Goal: Task Accomplishment & Management: Manage account settings

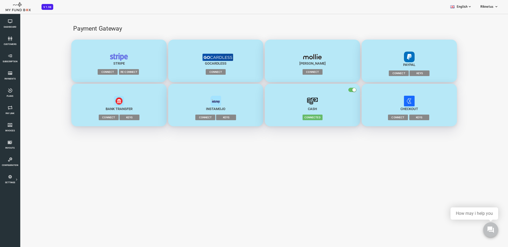
click at [90, 117] on span "Connect" at bounding box center [89, 117] width 20 height 5
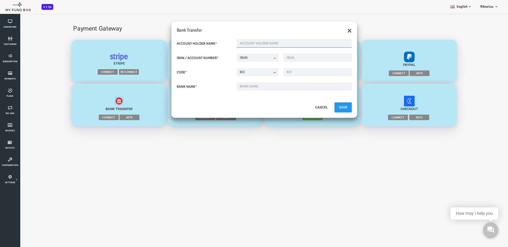
click at [244, 44] on input "text" at bounding box center [274, 43] width 115 height 8
type input "[PERSON_NAME]"
click at [273, 57] on input "text" at bounding box center [297, 58] width 68 height 8
paste input "[FINANCIAL_ID]"
type input "[FINANCIAL_ID]"
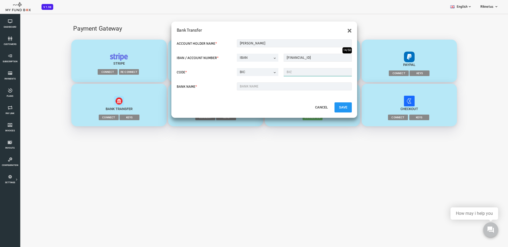
click at [273, 71] on input "text" at bounding box center [297, 72] width 68 height 8
click at [314, 70] on input "text" at bounding box center [297, 72] width 68 height 8
paste input "[SWIFT_CODE]"
type input "[SWIFT_CODE]"
click at [294, 89] on input "text" at bounding box center [274, 87] width 115 height 8
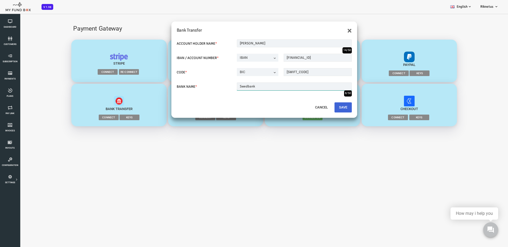
type input "Swedbank"
click at [321, 107] on button "Save" at bounding box center [322, 107] width 17 height 10
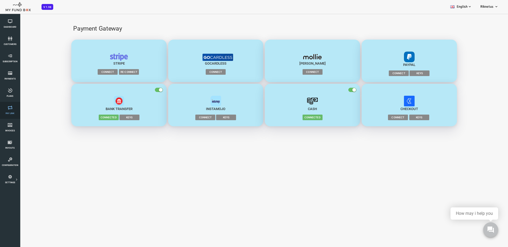
click at [15, 109] on icon at bounding box center [10, 108] width 17 height 4
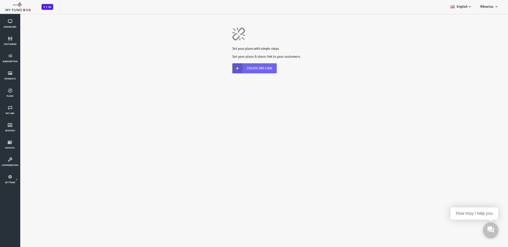
click at [244, 67] on link "Create Pay Link" at bounding box center [234, 68] width 44 height 10
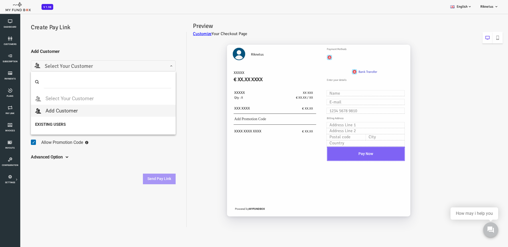
click at [83, 67] on span "Select Your Customer" at bounding box center [83, 66] width 138 height 8
type input "Tomas"
click at [123, 126] on fieldset "Collect Customer Address Allow Promotion Code Send paylink to customers" at bounding box center [83, 138] width 145 height 26
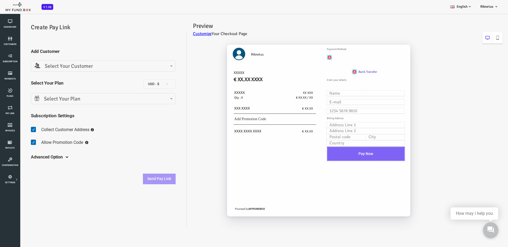
click at [89, 100] on span "Select Your Plan" at bounding box center [83, 99] width 138 height 8
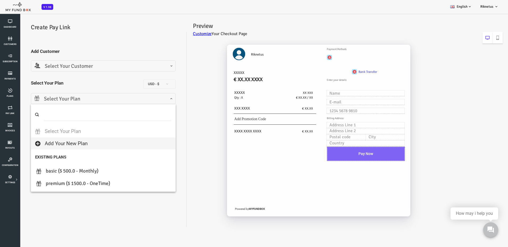
click at [181, 88] on div "Riknetus XXXXX € XX.XX XXXX XXXXX Qty : X XX XXX € XX.XX / XX XXX XXXX € XX.XX" at bounding box center [324, 133] width 316 height 188
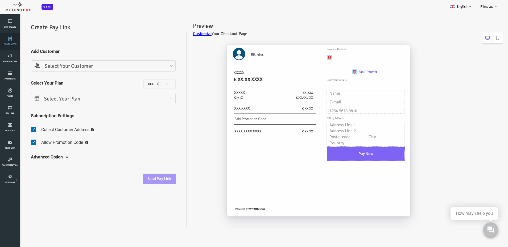
click at [8, 39] on icon at bounding box center [10, 38] width 17 height 4
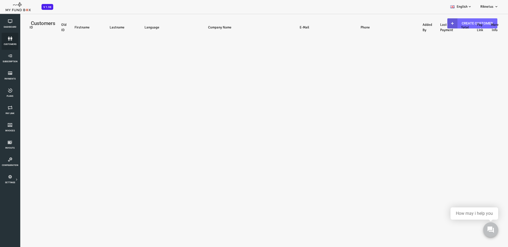
select select "100"
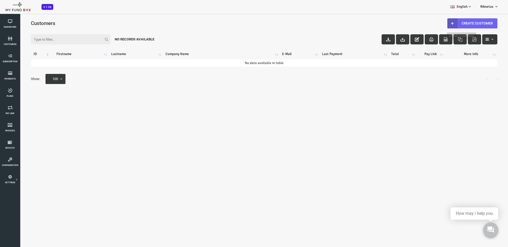
click at [457, 22] on link "Create Customer" at bounding box center [452, 23] width 50 height 10
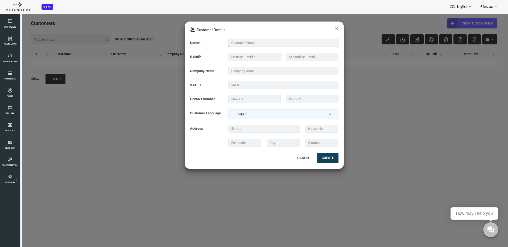
click at [237, 43] on input "text" at bounding box center [263, 43] width 110 height 8
type input "[PERSON_NAME]"
type input "[PERSON_NAME][EMAIL_ADDRESS][DOMAIN_NAME]"
type input "068659422"
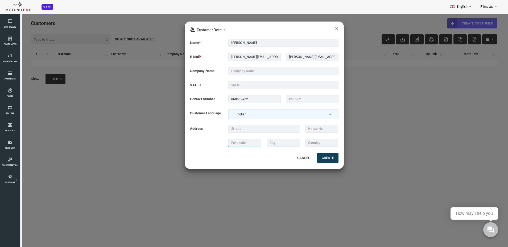
type input "03217"
type input "Vilnius"
type input "[GEOGRAPHIC_DATA]"
click at [307, 157] on button "Create" at bounding box center [307, 158] width 21 height 10
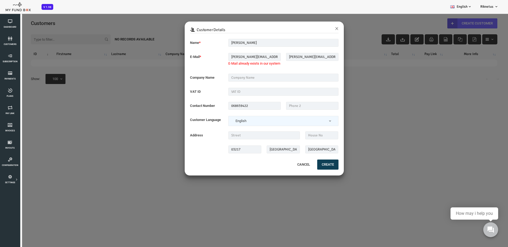
click at [308, 168] on button "Create" at bounding box center [307, 165] width 21 height 10
click at [219, 58] on input "[PERSON_NAME][EMAIL_ADDRESS][DOMAIN_NAME]" at bounding box center [234, 57] width 52 height 8
click at [220, 58] on input "[PERSON_NAME][EMAIL_ADDRESS][DOMAIN_NAME]" at bounding box center [234, 57] width 52 height 8
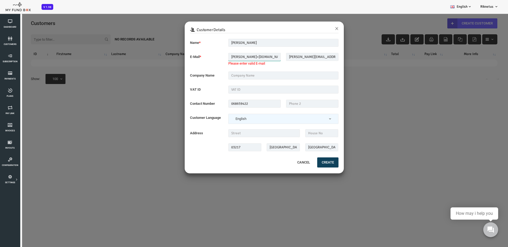
type input "tomas+1vadminas.com"
drag, startPoint x: 277, startPoint y: 56, endPoint x: 278, endPoint y: 59, distance: 3.0
click at [277, 56] on input "[PERSON_NAME][EMAIL_ADDRESS][DOMAIN_NAME]" at bounding box center [292, 57] width 52 height 8
type input "tomas+1@vadminas.com"
click at [309, 162] on button "Create" at bounding box center [307, 163] width 21 height 10
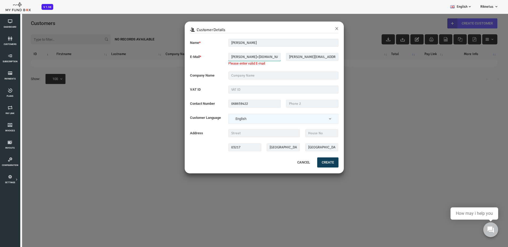
click at [223, 58] on input "tomas+1vadminas.com" at bounding box center [234, 57] width 52 height 8
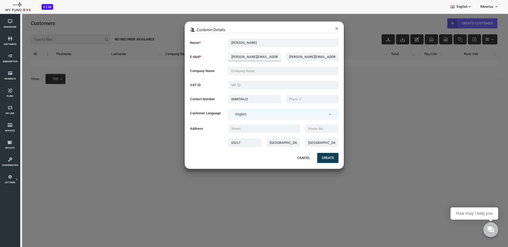
type input "tomas+1@vadminas.com"
click at [311, 158] on button "Create" at bounding box center [307, 158] width 21 height 10
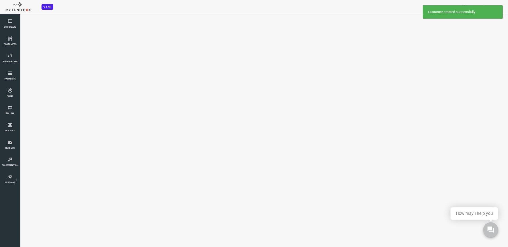
select select "100"
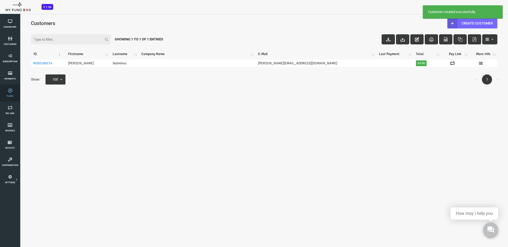
click at [9, 92] on icon at bounding box center [10, 90] width 17 height 4
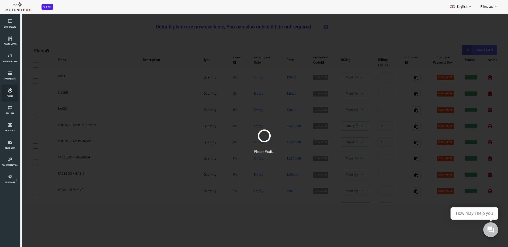
select select "100"
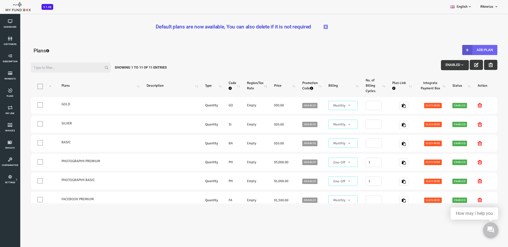
click at [461, 50] on button "Add Plan" at bounding box center [459, 50] width 35 height 10
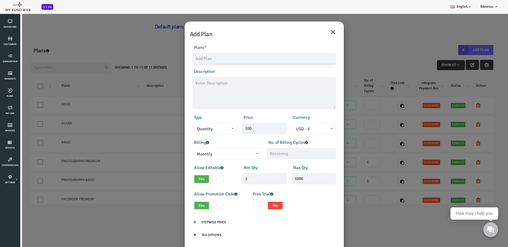
click at [211, 57] on input "text" at bounding box center [243, 58] width 143 height 11
type input "[PERSON_NAME]"
click at [229, 129] on input "100" at bounding box center [244, 128] width 44 height 11
type input "1.00"
click at [215, 152] on span "Monthly" at bounding box center [208, 154] width 62 height 7
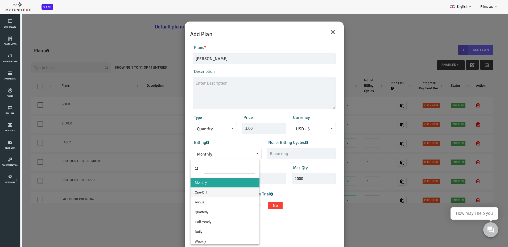
select select "4"
type input "1"
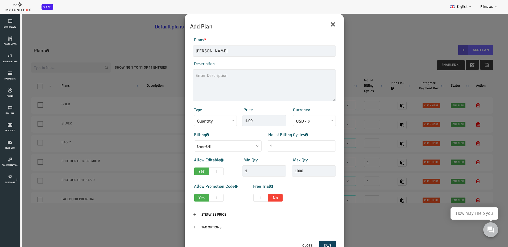
scroll to position [14, 0]
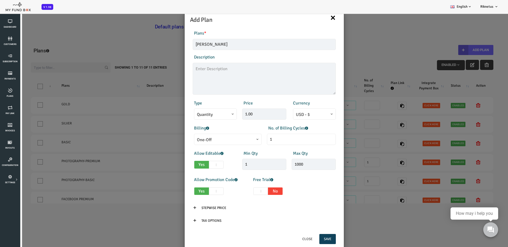
click at [310, 18] on button "×" at bounding box center [313, 17] width 6 height 11
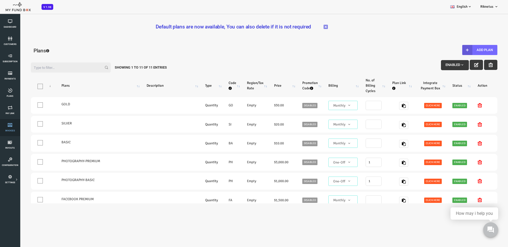
click at [0, 0] on span "Invoices" at bounding box center [0, 0] width 0 height 0
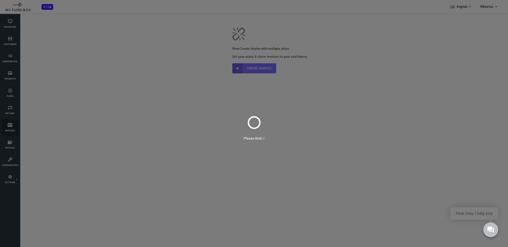
scroll to position [0, 0]
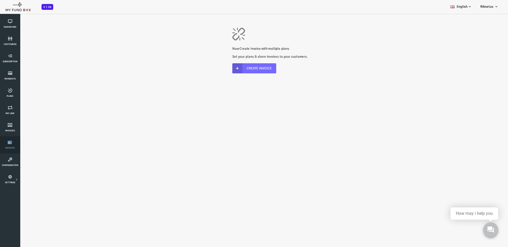
click at [9, 145] on link "Payouts" at bounding box center [10, 145] width 17 height 17
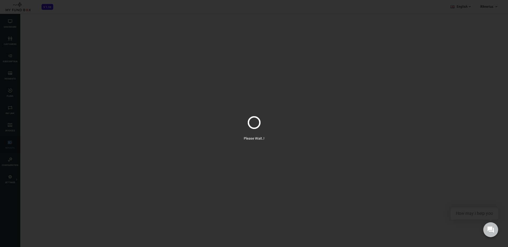
select select "100"
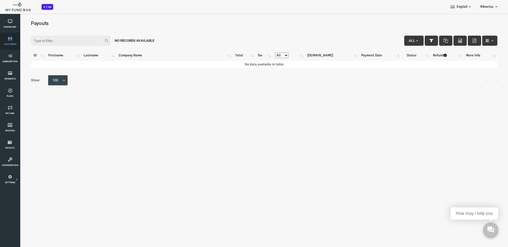
click at [14, 41] on link "customers" at bounding box center [10, 41] width 17 height 17
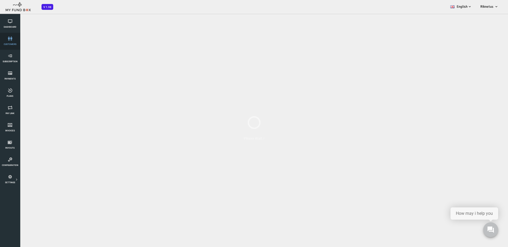
select select "100"
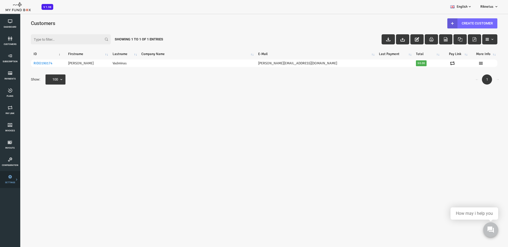
click at [0, 0] on icon at bounding box center [0, 0] width 0 height 0
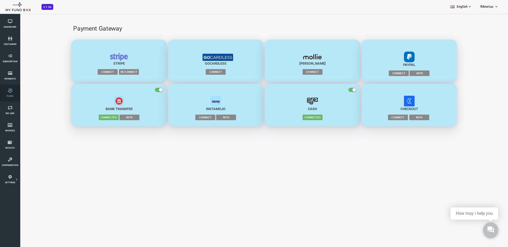
click at [9, 93] on link "Plans" at bounding box center [10, 93] width 17 height 17
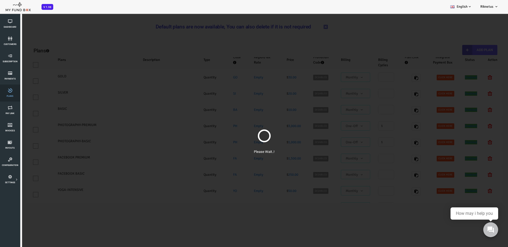
select select "100"
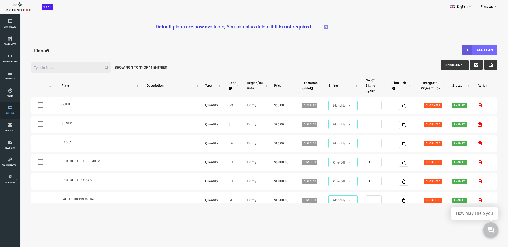
click at [13, 111] on link "Pay Link" at bounding box center [10, 110] width 17 height 17
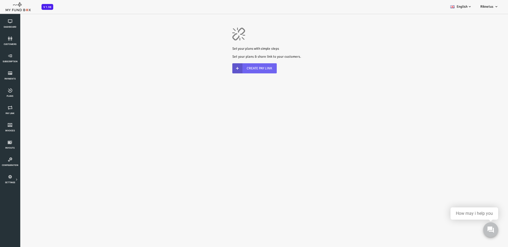
click at [242, 71] on link "Create Pay Link" at bounding box center [234, 68] width 44 height 10
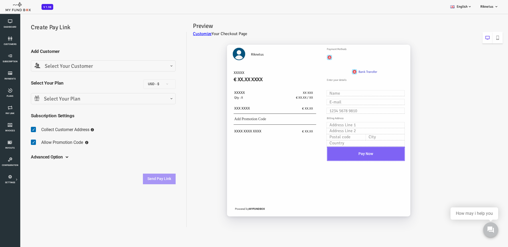
click at [85, 67] on span "Select Your Customer" at bounding box center [83, 66] width 138 height 8
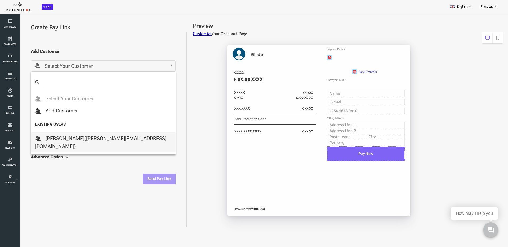
select select "tomas+1@vadminas.com"
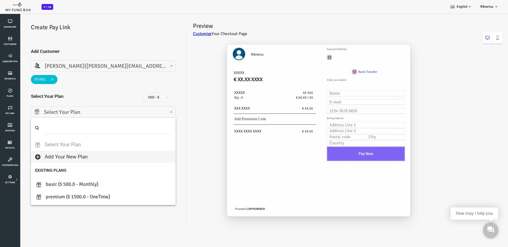
click at [106, 115] on span "Select Your Plan" at bounding box center [83, 112] width 138 height 8
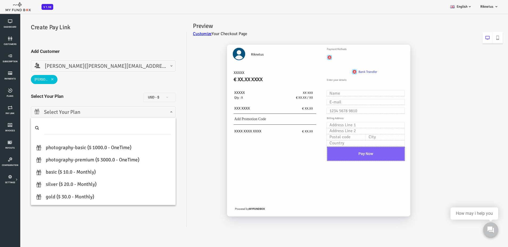
scroll to position [15, 0]
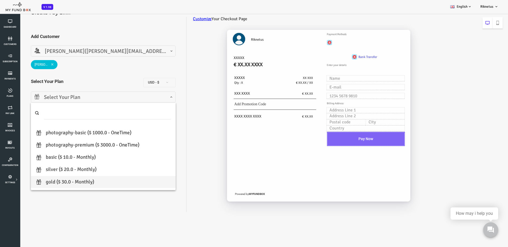
click at [86, 225] on body "Subscriber not found Beneficiary Not Found Partner Not Found!!!! Please Fill ou…" at bounding box center [244, 121] width 488 height 247
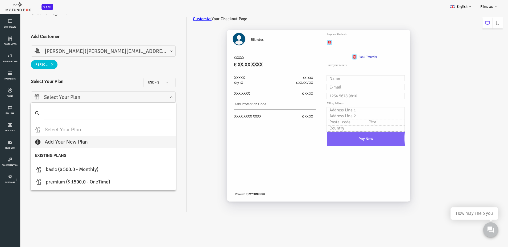
click at [126, 97] on span "Select Your Plan" at bounding box center [83, 97] width 138 height 8
type input "1"
select select "BASIC"
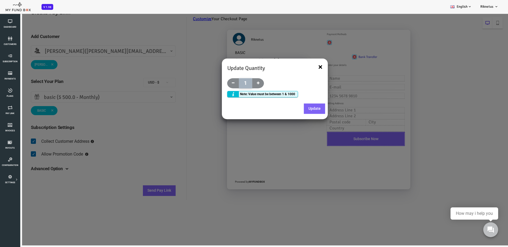
click at [301, 65] on button "×" at bounding box center [300, 67] width 4 height 8
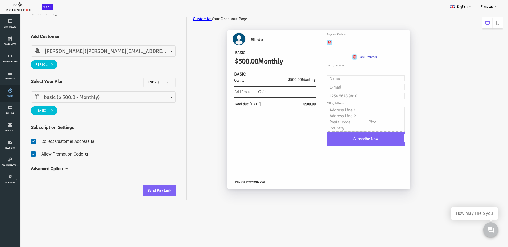
click at [10, 92] on icon at bounding box center [10, 90] width 17 height 4
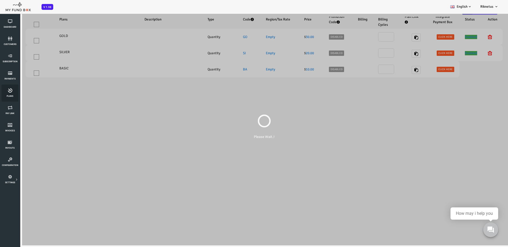
scroll to position [0, 0]
select select "100"
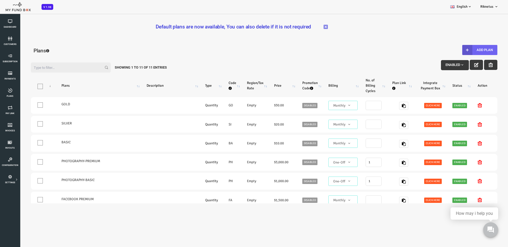
click at [456, 48] on button "Add Plan" at bounding box center [459, 50] width 35 height 10
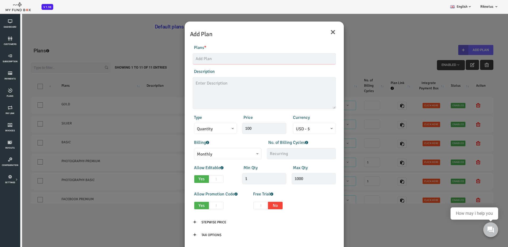
click at [224, 60] on input "text" at bounding box center [243, 58] width 143 height 11
type input "[PERSON_NAME]"
click at [177, 133] on span at bounding box center [177, 133] width 0 height 0
click at [233, 127] on input "100" at bounding box center [244, 128] width 44 height 11
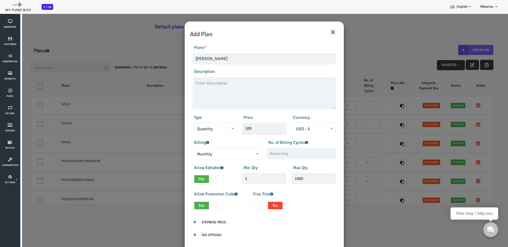
click at [233, 127] on input "100" at bounding box center [244, 128] width 44 height 11
type input "1.00"
click at [306, 114] on div "Products Invoice Product is empty Plans * Tomas Plan This field is required Des…" at bounding box center [244, 143] width 154 height 209
click at [282, 129] on span "USD - $" at bounding box center [294, 129] width 37 height 7
click at [213, 154] on span "Monthly" at bounding box center [208, 154] width 62 height 7
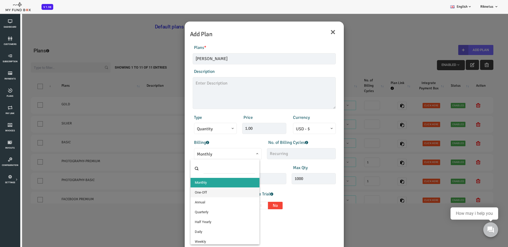
select select "4"
type input "1"
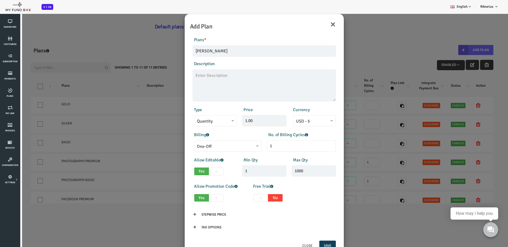
scroll to position [14, 0]
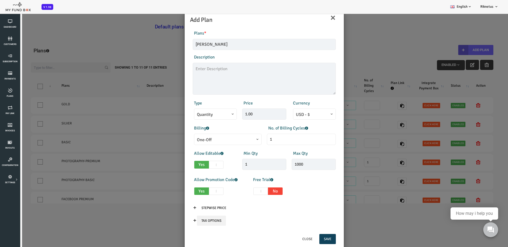
click at [191, 218] on input "Tax Options" at bounding box center [191, 221] width 29 height 10
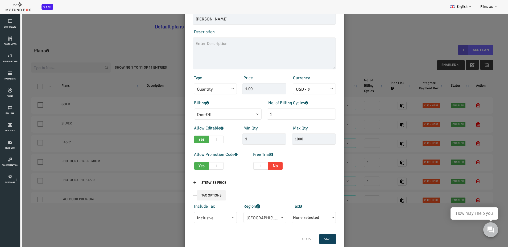
click at [196, 198] on input "Tax Options" at bounding box center [191, 196] width 29 height 10
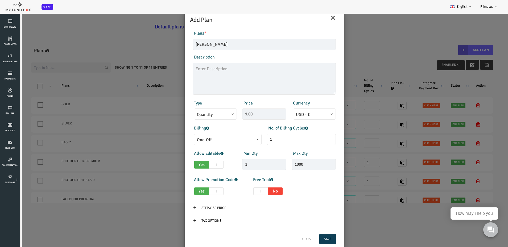
click at [308, 237] on button "Save" at bounding box center [307, 239] width 17 height 10
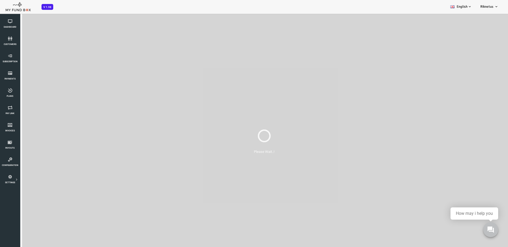
scroll to position [0, 0]
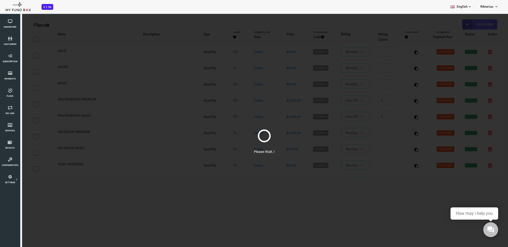
select select "100"
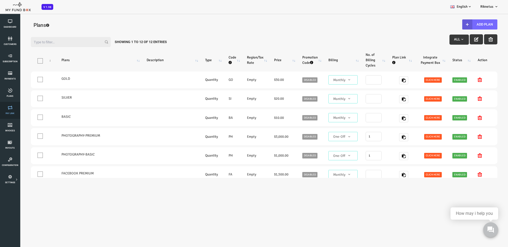
click at [12, 111] on link "Pay Link" at bounding box center [10, 110] width 17 height 17
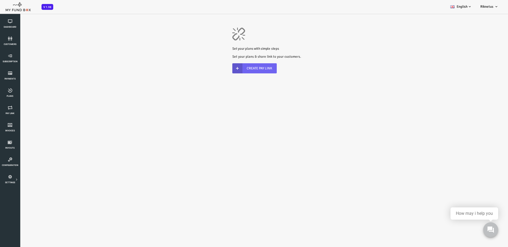
click at [237, 70] on link "Create Pay Link" at bounding box center [234, 68] width 44 height 10
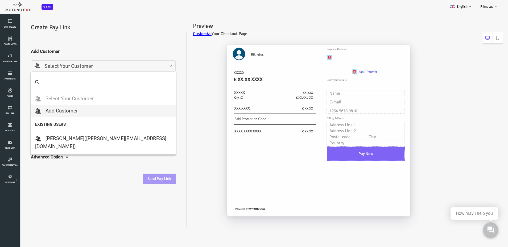
click at [85, 66] on span "Select Your Customer" at bounding box center [83, 66] width 138 height 8
select select "tomas+1@vadminas.com"
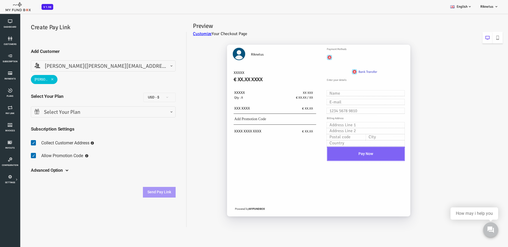
click at [63, 110] on span "Select Your Plan" at bounding box center [83, 112] width 138 height 8
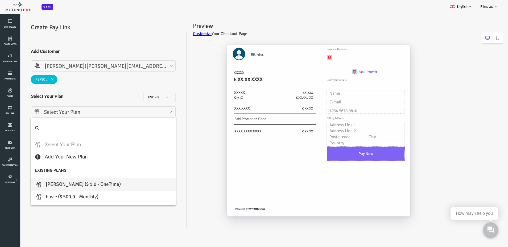
type input "1"
select select "[PERSON_NAME]"
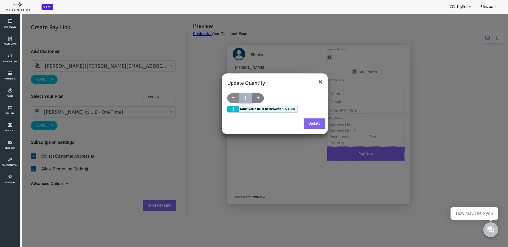
click at [236, 97] on span at bounding box center [238, 98] width 12 height 10
click at [212, 98] on icon at bounding box center [213, 97] width 3 height 3
type input "1"
click at [297, 124] on button "Update" at bounding box center [294, 123] width 21 height 11
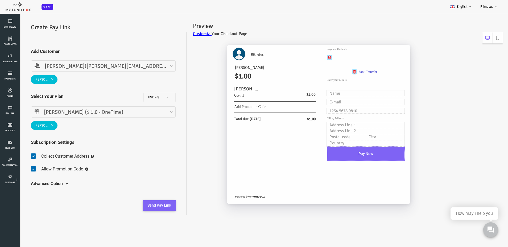
click at [148, 207] on button "Send Pay Link" at bounding box center [139, 205] width 33 height 11
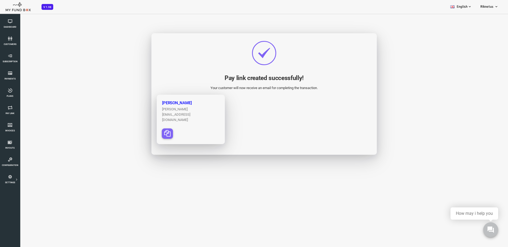
click at [145, 130] on icon "button" at bounding box center [147, 133] width 6 height 6
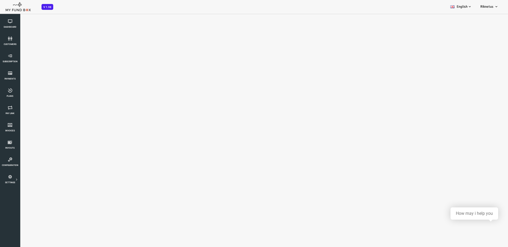
select select "100"
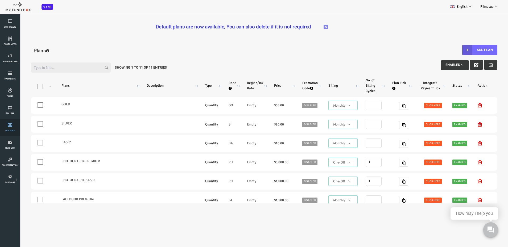
click at [12, 127] on icon at bounding box center [10, 125] width 17 height 4
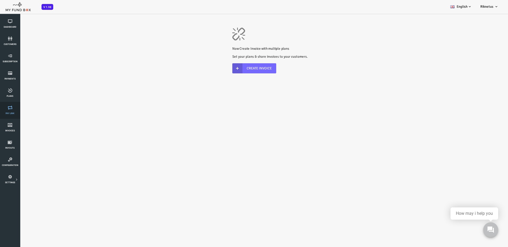
click at [0, 0] on span "Pay Link" at bounding box center [0, 0] width 0 height 0
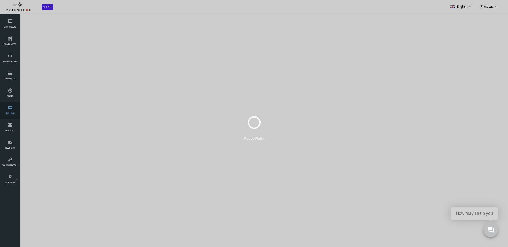
select select "100"
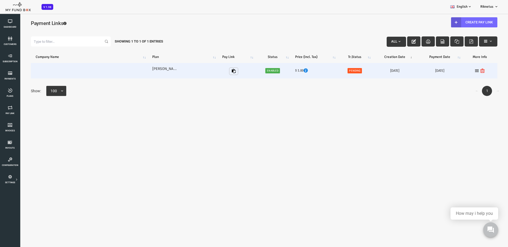
click at [332, 71] on span "Pending" at bounding box center [334, 70] width 14 height 5
click at [455, 71] on icon at bounding box center [457, 71] width 4 height 4
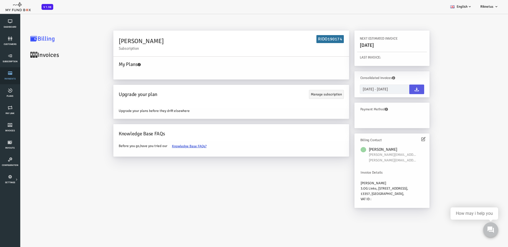
click at [13, 74] on icon at bounding box center [10, 73] width 17 height 4
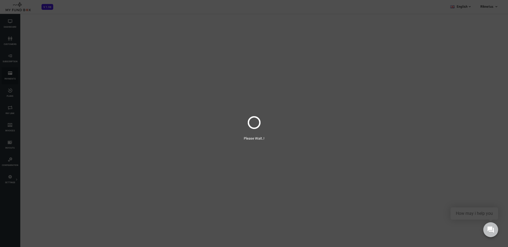
select select "100"
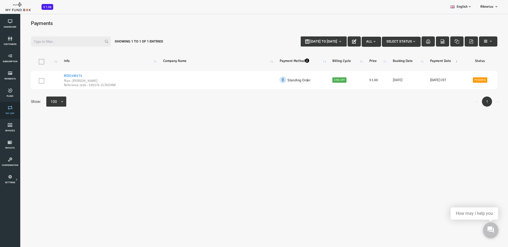
click at [10, 111] on link "Pay Link" at bounding box center [10, 110] width 17 height 17
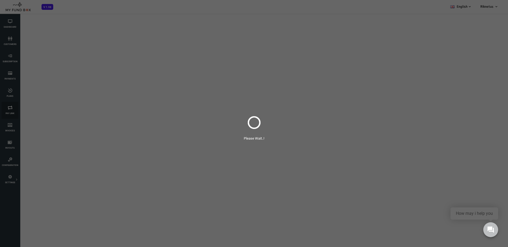
select select "100"
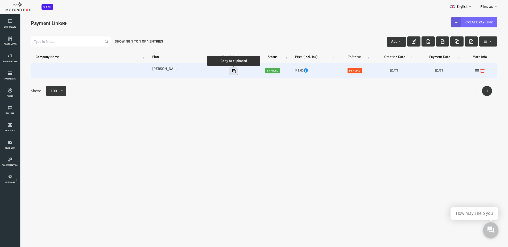
click at [211, 72] on icon "button" at bounding box center [213, 71] width 4 height 4
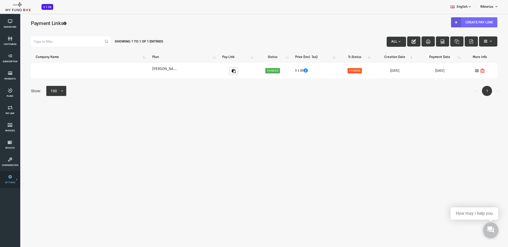
click at [0, 0] on icon at bounding box center [0, 0] width 0 height 0
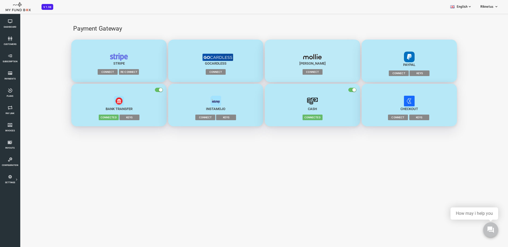
click at [299, 72] on span "Connect" at bounding box center [292, 71] width 20 height 5
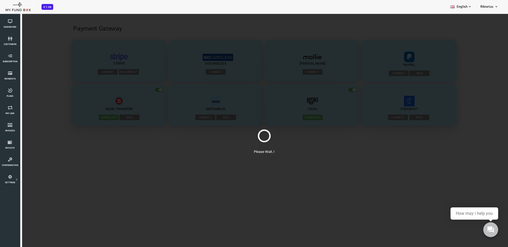
click at [298, 30] on div "Please Wait..!" at bounding box center [244, 136] width 488 height 247
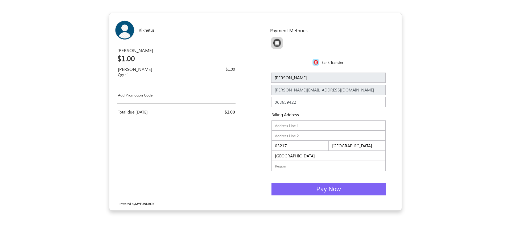
click at [302, 191] on button "Pay Now" at bounding box center [328, 189] width 114 height 13
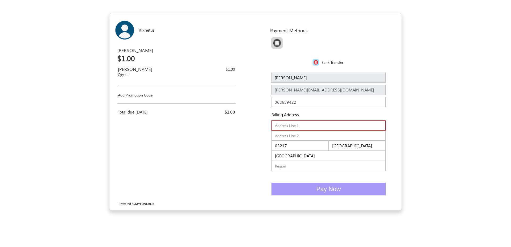
click at [292, 124] on input "text" at bounding box center [328, 126] width 114 height 10
type input "Stettiner Straße 6A"
type input "015234776013"
type input "3.OG Links"
type input "13357"
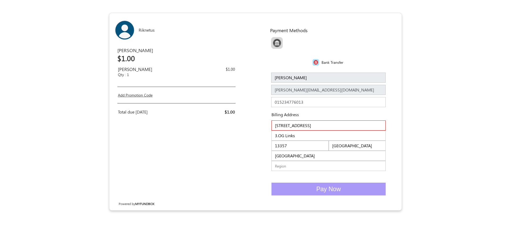
type input "Berlin"
type input "[GEOGRAPHIC_DATA]"
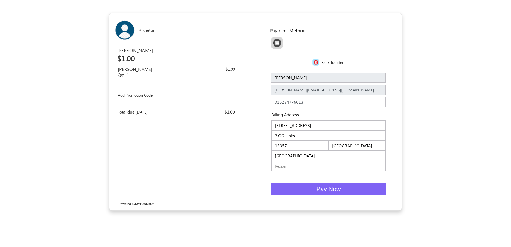
click at [343, 191] on button "Pay Now" at bounding box center [328, 189] width 114 height 13
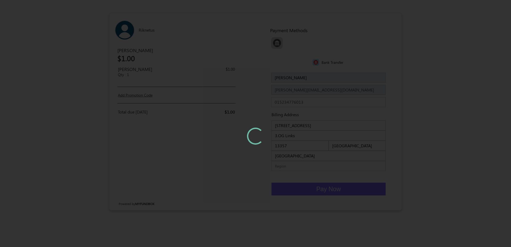
click at [79, 58] on div at bounding box center [255, 123] width 511 height 247
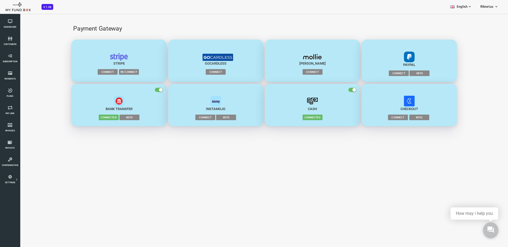
click at [99, 162] on body "Subscriber not found Beneficiary Not Found Partner Not Found!!!! Please Fill ou…" at bounding box center [244, 136] width 488 height 247
click at [13, 88] on icon at bounding box center [10, 90] width 17 height 4
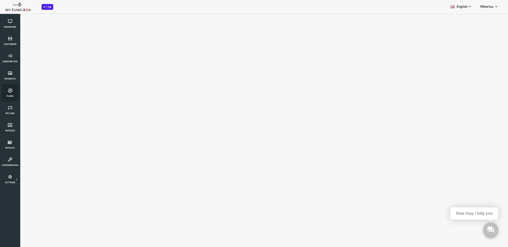
select select "100"
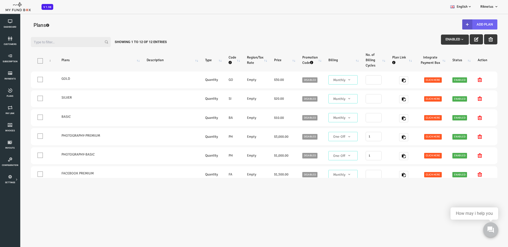
click at [459, 22] on button "Add Plan" at bounding box center [459, 24] width 35 height 10
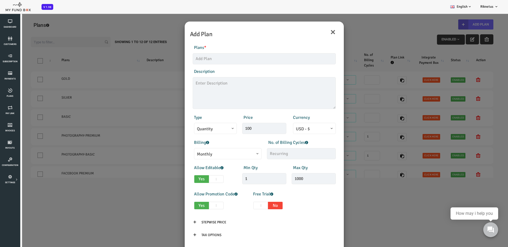
click at [207, 154] on span "Monthly" at bounding box center [208, 154] width 62 height 7
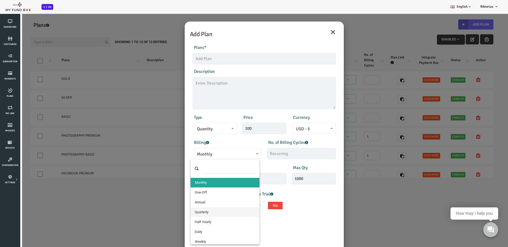
select select "5"
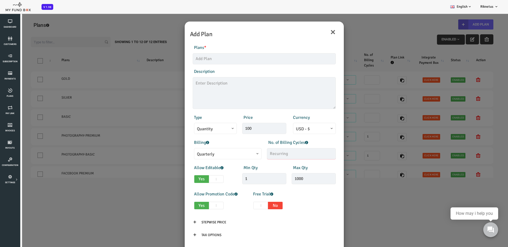
click at [249, 154] on input "text" at bounding box center [281, 153] width 69 height 11
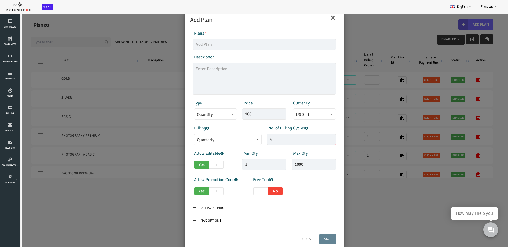
type input "4"
click at [303, 103] on div "Currency EUR - € USD - $ GBP - £ INR - ₹ AUD - AU$ NZD - NZ$ TRY - ₺ CAD - C$ A…" at bounding box center [294, 110] width 50 height 20
click at [310, 17] on button "×" at bounding box center [313, 17] width 6 height 11
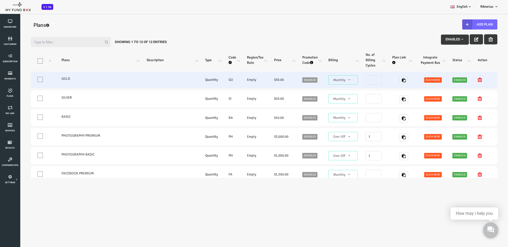
click at [310, 83] on span at bounding box center [310, 83] width 0 height 0
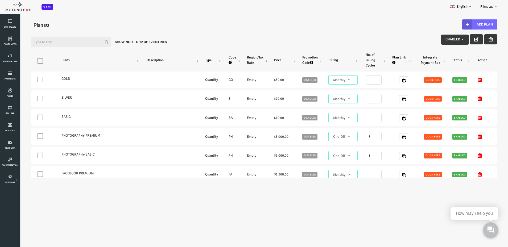
click at [325, 39] on div "Filter: Enabled Showing 1 to 12 of 12 Entries" at bounding box center [243, 41] width 477 height 18
click at [456, 24] on button "Add Plan" at bounding box center [459, 24] width 35 height 10
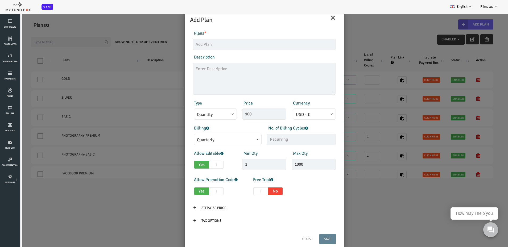
click at [229, 139] on span "Quarterly" at bounding box center [208, 140] width 62 height 7
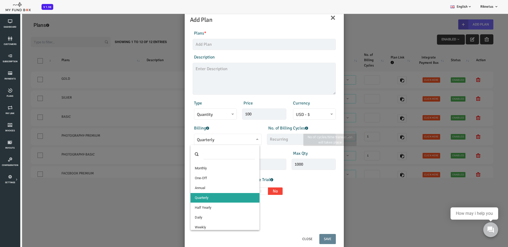
click at [291, 196] on div "Allow Promotion Code Yes No Free Trial Yes No Days 0" at bounding box center [244, 187] width 149 height 21
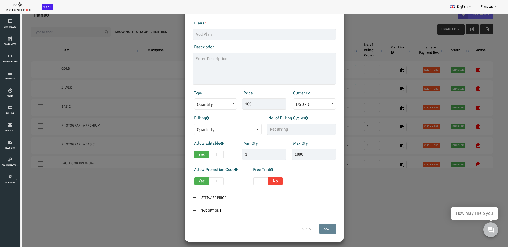
scroll to position [15, 0]
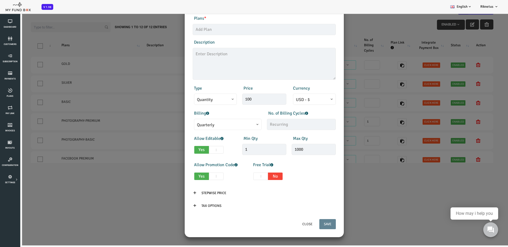
click at [173, 194] on icon at bounding box center [174, 193] width 4 height 4
click at [172, 192] on icon at bounding box center [174, 193] width 4 height 4
click at [189, 192] on input "Stepwise Price" at bounding box center [194, 193] width 34 height 10
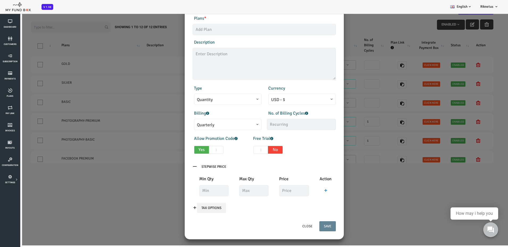
click at [193, 209] on input "Tax Options" at bounding box center [191, 208] width 29 height 10
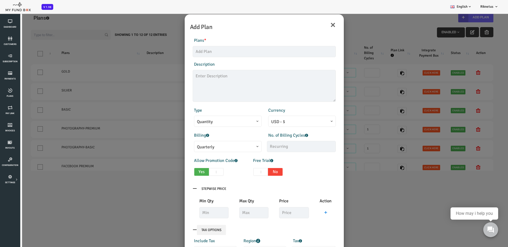
scroll to position [0, 0]
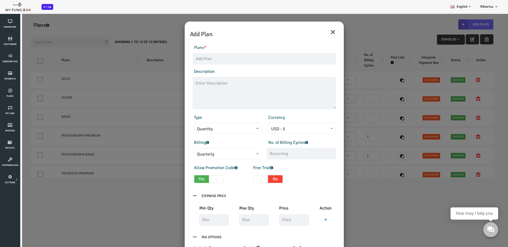
click at [258, 179] on span "No" at bounding box center [255, 179] width 15 height 8
checkbox input "true"
type input "1"
click at [241, 180] on span "Yes" at bounding box center [240, 179] width 15 height 8
checkbox input "false"
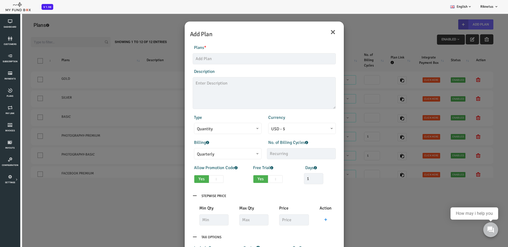
type input "0"
click at [197, 182] on span at bounding box center [196, 179] width 15 height 8
click at [178, 180] on input "Yes No" at bounding box center [175, 177] width 3 height 3
checkbox input "false"
click at [218, 154] on span "Quarterly" at bounding box center [208, 154] width 62 height 7
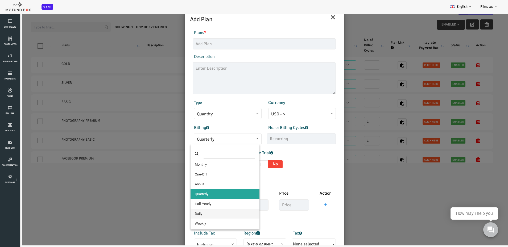
scroll to position [4, 0]
click at [213, 155] on input "search" at bounding box center [209, 154] width 52 height 10
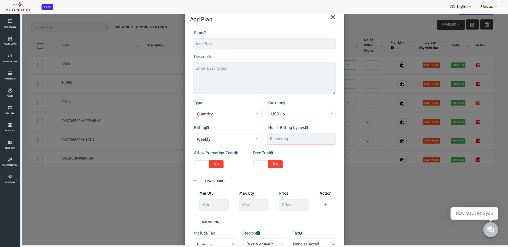
click at [261, 139] on input "text" at bounding box center [281, 138] width 69 height 11
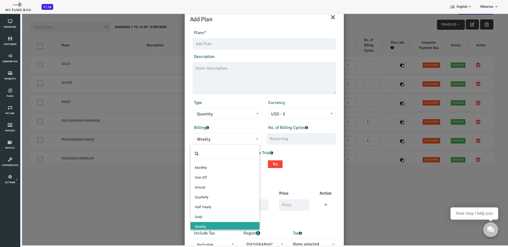
click at [220, 139] on span "Weekly" at bounding box center [208, 139] width 62 height 7
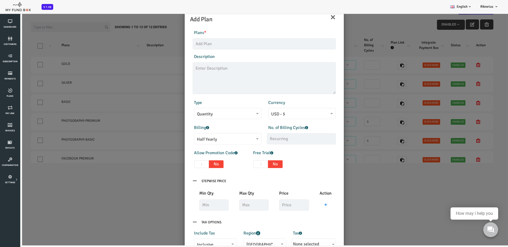
click at [223, 142] on span "Half Yearly" at bounding box center [208, 139] width 62 height 7
click at [216, 134] on span "Quarterly" at bounding box center [208, 138] width 68 height 11
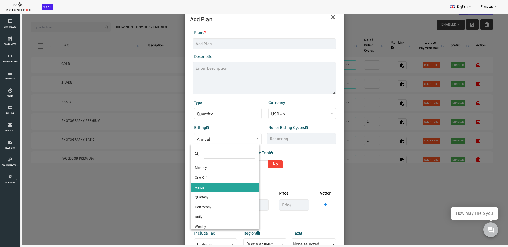
click at [213, 139] on span "Annual" at bounding box center [208, 139] width 62 height 7
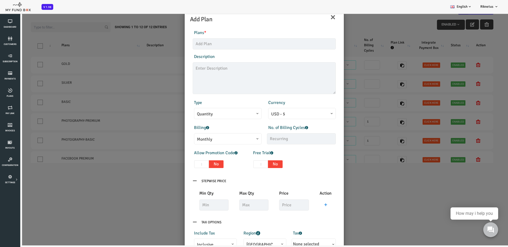
click at [284, 154] on div "Allow Promotion Code Yes No Free Trial Yes No Days 0" at bounding box center [244, 160] width 149 height 21
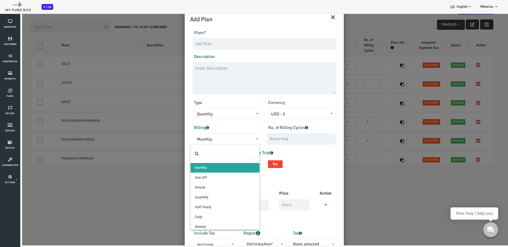
click at [216, 137] on span "Monthly" at bounding box center [208, 139] width 62 height 7
select select "5"
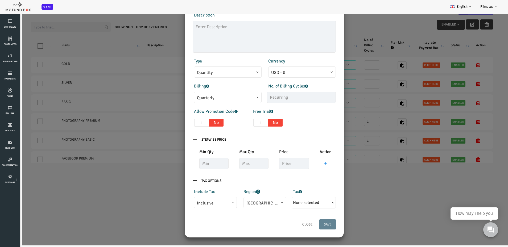
scroll to position [42, 0]
click at [177, 137] on input "Stepwise Price" at bounding box center [194, 139] width 34 height 10
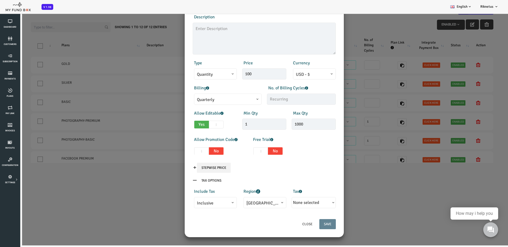
scroll to position [40, 0]
click at [266, 101] on input "text" at bounding box center [281, 99] width 69 height 11
type input "5"
click at [284, 152] on div "Allow Promotion Code Yes No Free Trial Yes No Days 0" at bounding box center [244, 147] width 149 height 21
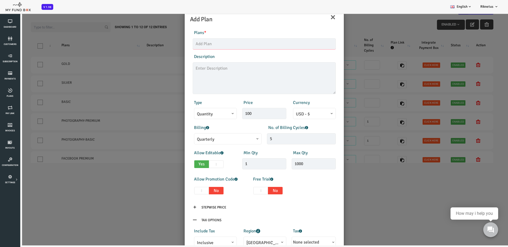
click at [248, 45] on input "text" at bounding box center [243, 43] width 143 height 11
type input "test"
drag, startPoint x: 253, startPoint y: 141, endPoint x: 244, endPoint y: 139, distance: 9.1
click at [244, 139] on div "No. of Billing Cycles 5" at bounding box center [281, 135] width 74 height 20
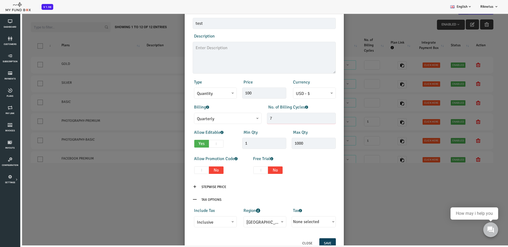
scroll to position [40, 0]
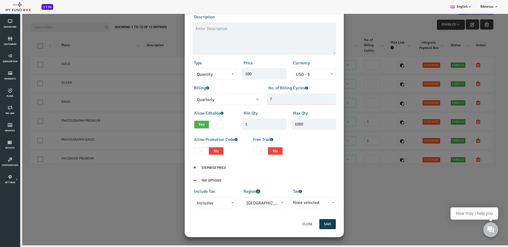
type input "7"
click at [308, 224] on button "Save" at bounding box center [307, 224] width 17 height 10
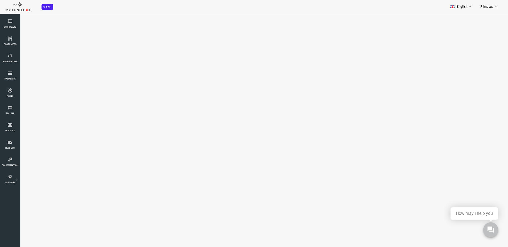
scroll to position [0, 0]
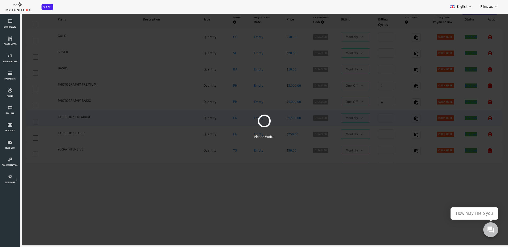
select select "100"
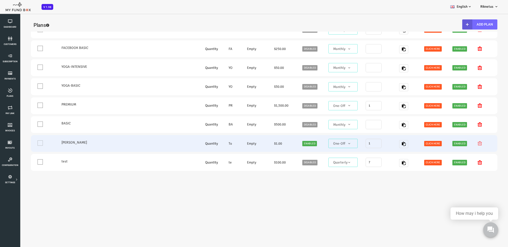
scroll to position [162, 0]
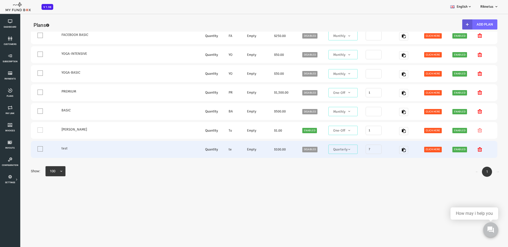
click at [331, 149] on span "Quarterly" at bounding box center [322, 149] width 29 height 9
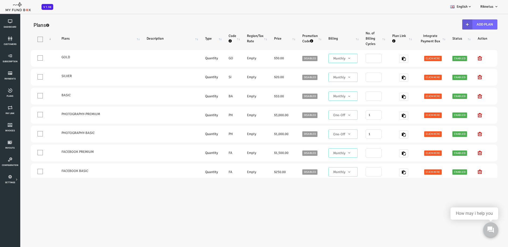
scroll to position [0, 0]
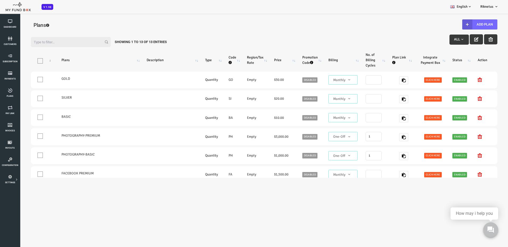
click at [440, 40] on span "button" at bounding box center [442, 39] width 4 height 4
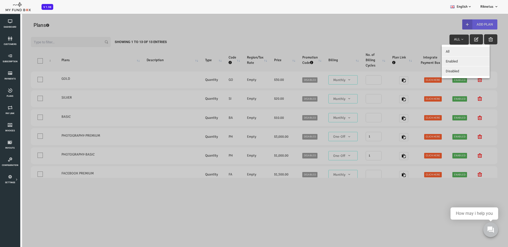
click at [379, 46] on div at bounding box center [244, 136] width 488 height 247
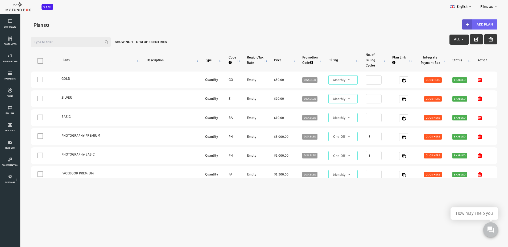
click at [445, 24] on icon "button" at bounding box center [447, 24] width 4 height 4
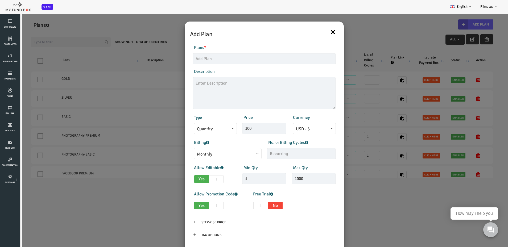
click at [310, 32] on button "×" at bounding box center [313, 31] width 6 height 11
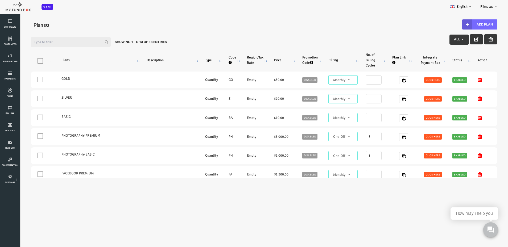
click at [454, 40] on icon "button" at bounding box center [456, 39] width 4 height 4
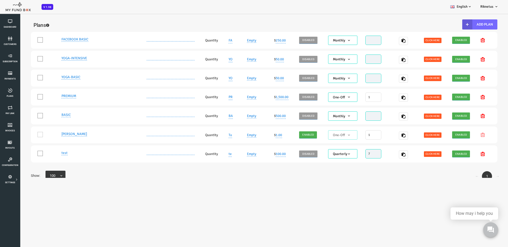
scroll to position [165, 0]
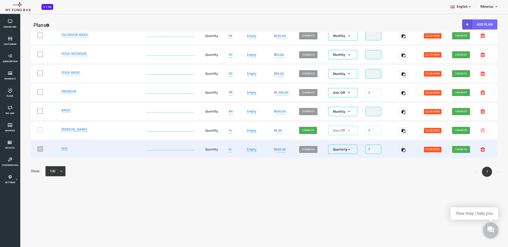
click at [20, 146] on span at bounding box center [19, 148] width 5 height 5
click at [27, 150] on input "One" at bounding box center [27, 150] width 0 height 0
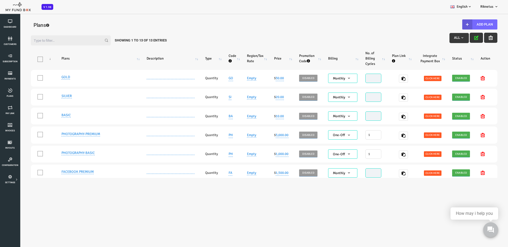
scroll to position [0, 0]
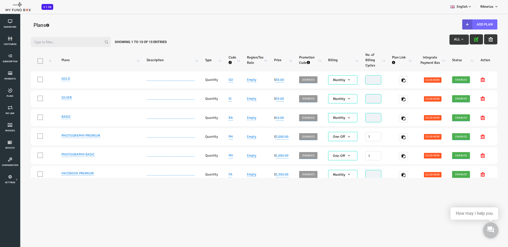
click at [454, 39] on icon "button" at bounding box center [456, 39] width 4 height 4
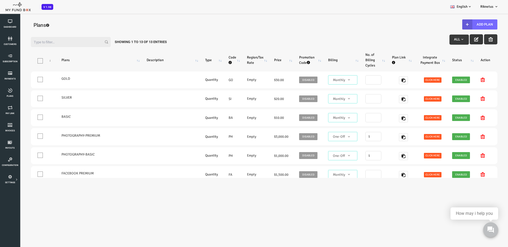
click at [450, 42] on button "button" at bounding box center [456, 39] width 13 height 10
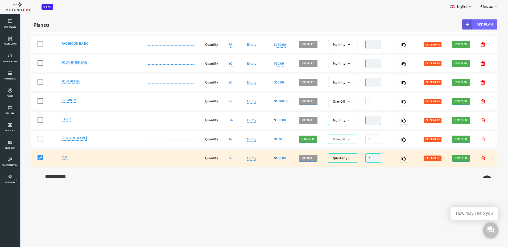
scroll to position [165, 0]
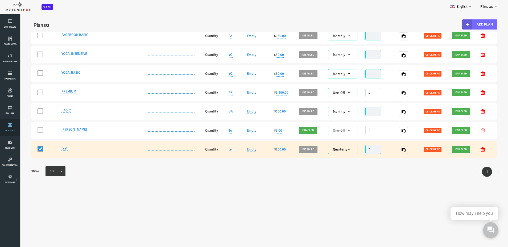
click at [9, 127] on icon at bounding box center [10, 125] width 17 height 4
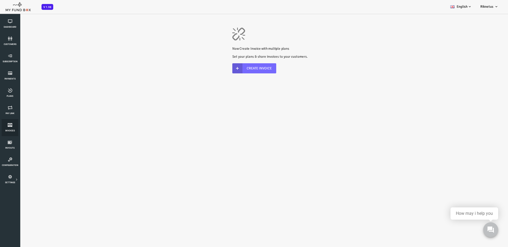
scroll to position [0, 0]
click at [245, 69] on link "Create Invoice" at bounding box center [234, 68] width 44 height 10
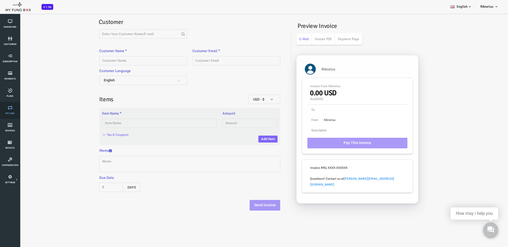
click at [11, 110] on icon at bounding box center [10, 108] width 17 height 4
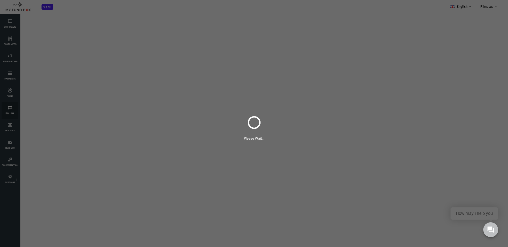
select select "100"
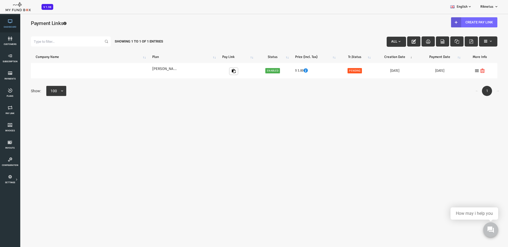
click at [10, 22] on icon at bounding box center [10, 21] width 17 height 4
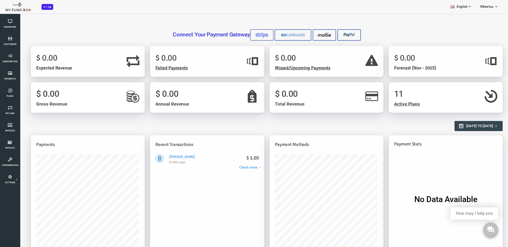
click at [241, 36] on img at bounding box center [241, 35] width 13 height 6
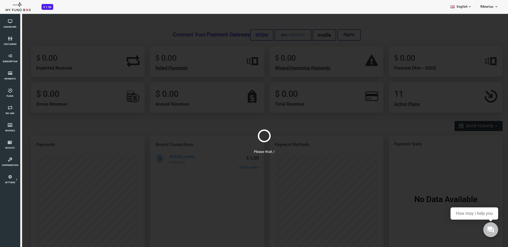
click at [307, 120] on div "Please Wait..!" at bounding box center [244, 136] width 488 height 247
click at [336, 138] on div "Please Wait..!" at bounding box center [244, 136] width 488 height 247
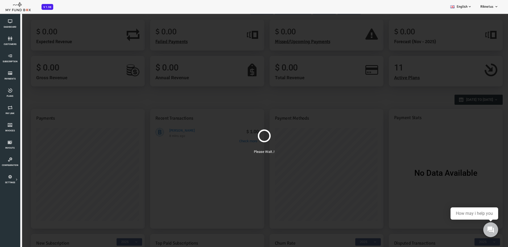
scroll to position [27, 0]
click at [216, 104] on div "Please Wait..!" at bounding box center [244, 136] width 488 height 247
click at [13, 129] on link "Invoices" at bounding box center [10, 127] width 17 height 17
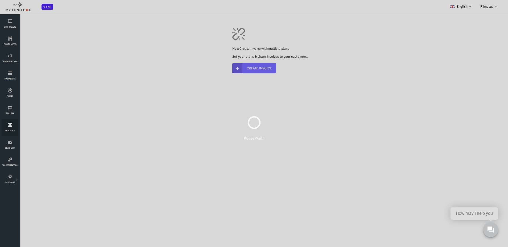
scroll to position [0, 0]
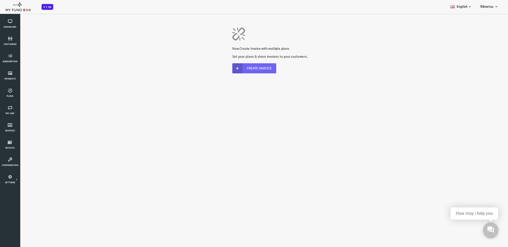
click at [235, 66] on link "Create Invoice" at bounding box center [234, 68] width 44 height 10
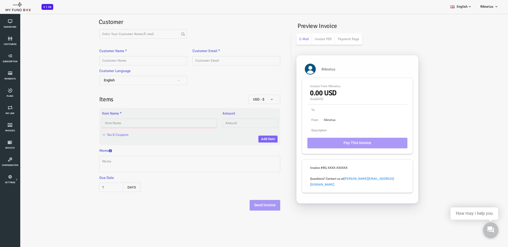
click at [181, 125] on input "text" at bounding box center [140, 123] width 116 height 9
type input "[PERSON_NAME]"
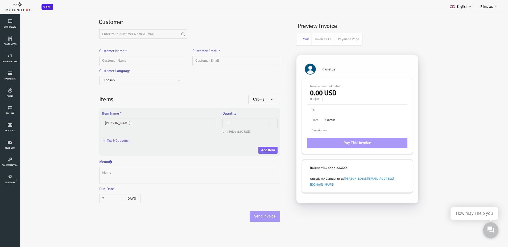
click at [226, 121] on span "1" at bounding box center [229, 123] width 51 height 5
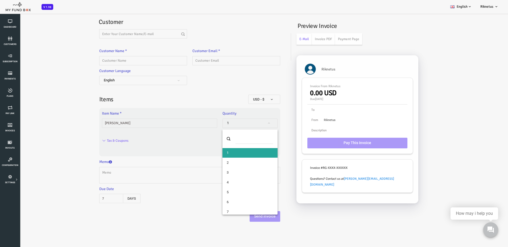
click at [212, 96] on span "USD - $" at bounding box center [216, 97] width 88 height 17
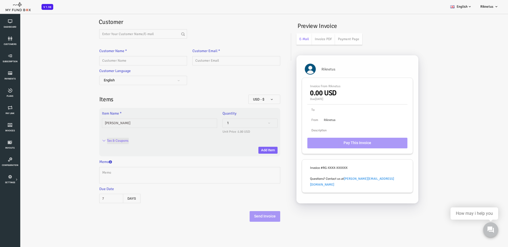
click at [87, 142] on input "Tax & Coupons" at bounding box center [98, 141] width 22 height 6
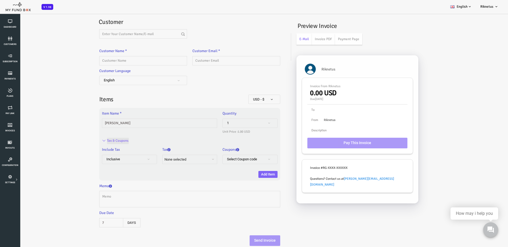
click at [88, 142] on input "Tax & Coupons" at bounding box center [98, 141] width 22 height 6
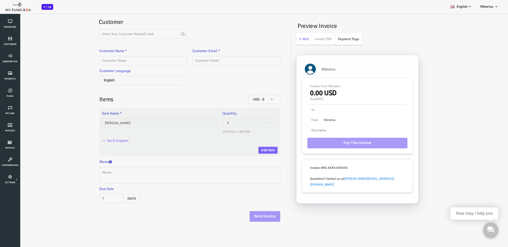
click at [332, 40] on link "Payment Page" at bounding box center [328, 38] width 27 height 11
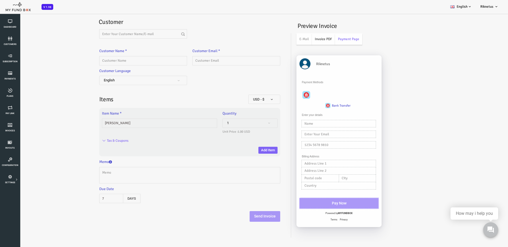
click at [307, 43] on link "Invoice PDF" at bounding box center [303, 38] width 23 height 11
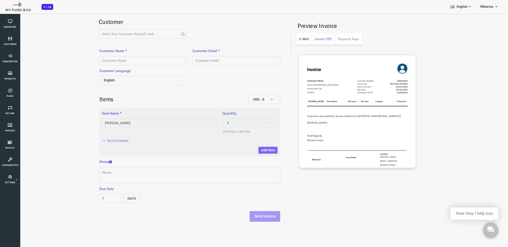
click at [285, 38] on link "E-Mail" at bounding box center [283, 38] width 15 height 11
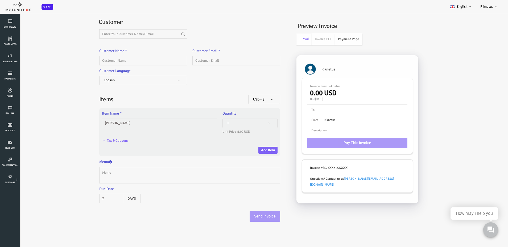
click at [325, 42] on link "Payment Page" at bounding box center [328, 38] width 27 height 11
